Goal: Contribute content

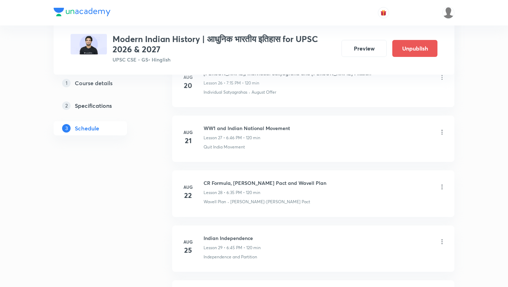
scroll to position [2301, 0]
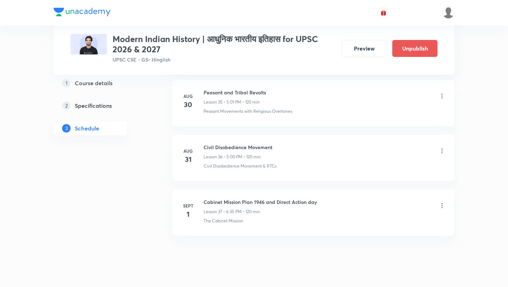
click at [442, 94] on icon at bounding box center [442, 96] width 1 height 5
click at [405, 101] on li "Edit" at bounding box center [406, 98] width 77 height 13
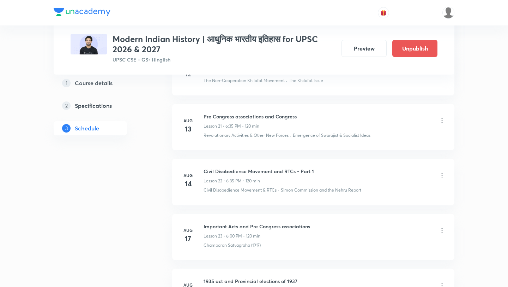
scroll to position [1206, 0]
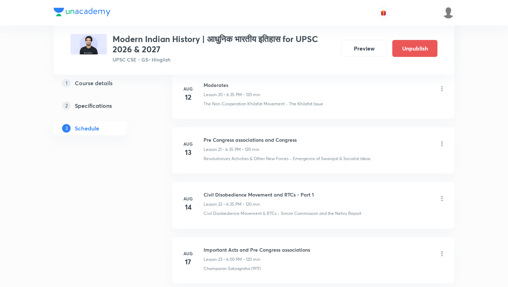
click at [246, 191] on h6 "Civil Disobedience Movement and RTCs - Part 1" at bounding box center [259, 194] width 110 height 7
copy h6 "Civil Disobedience Movement and RTCs - Part 1"
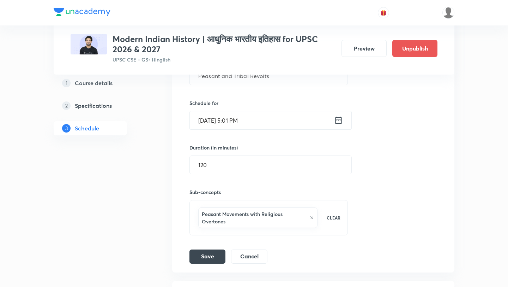
scroll to position [2056, 0]
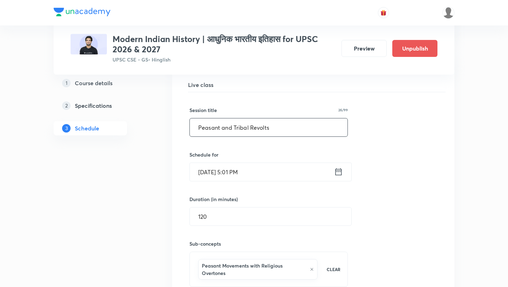
click at [225, 118] on input "Peasant and Tribal Revolts" at bounding box center [269, 127] width 158 height 18
paste input "Civil Disobedience Movement and RTCs - Part 1"
drag, startPoint x: 278, startPoint y: 112, endPoint x: 388, endPoint y: 112, distance: 109.4
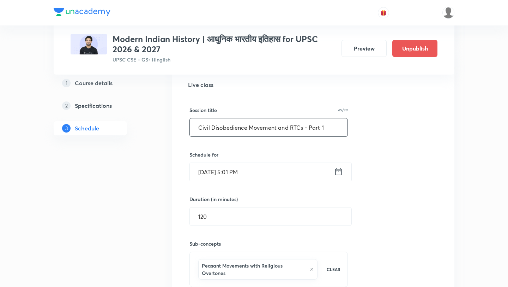
click at [388, 112] on div "Session title 45/99 Civil Disobedience Movement and RTCs - Part 1 ​ Schedule fo…" at bounding box center [314, 203] width 248 height 223
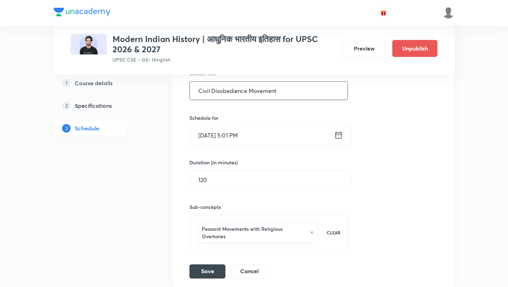
scroll to position [2127, 0]
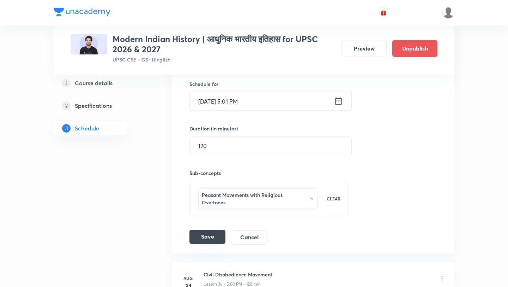
type input "Civil Disobedience Movement"
click at [196, 229] on button "Save" at bounding box center [208, 236] width 36 height 14
